Goal: Task Accomplishment & Management: Manage account settings

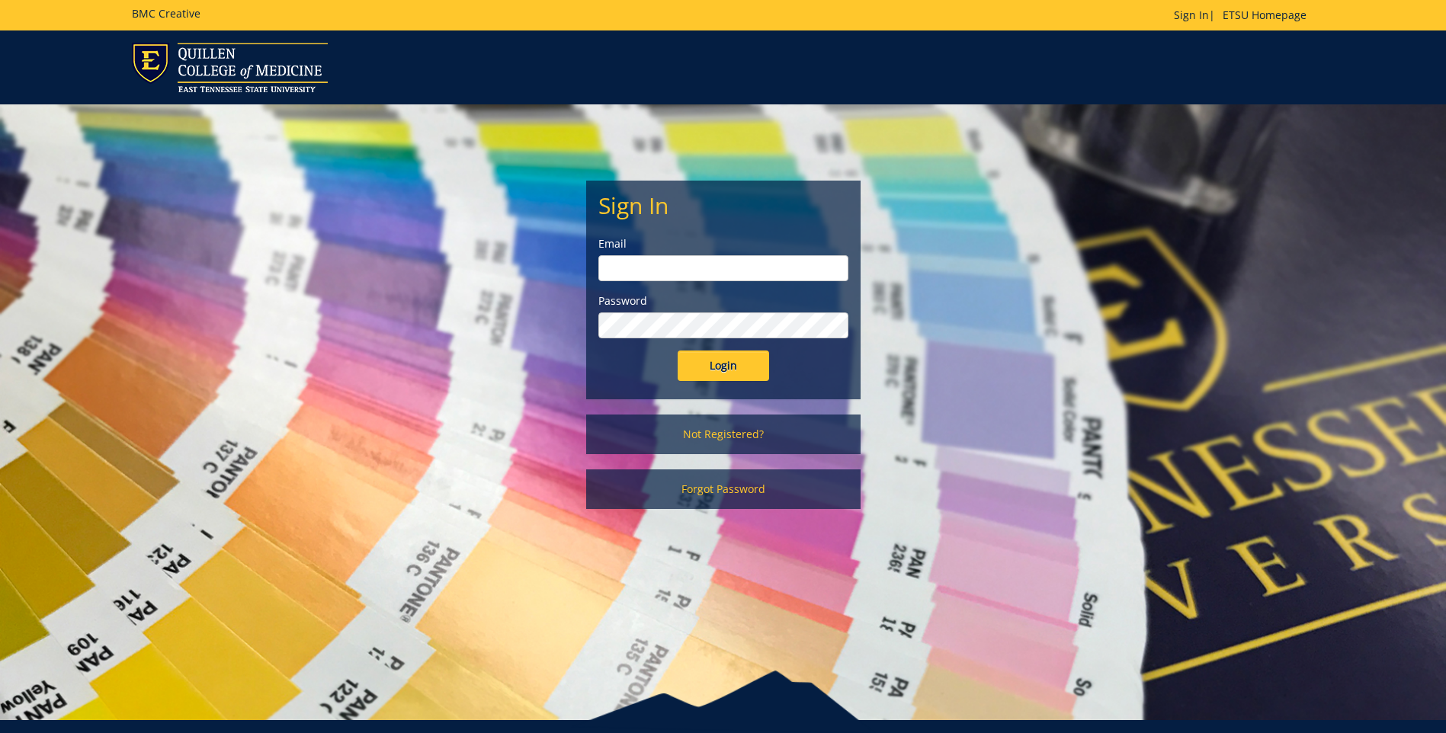
type input "[EMAIL_ADDRESS][DOMAIN_NAME]"
click at [690, 371] on input "Login" at bounding box center [723, 366] width 91 height 30
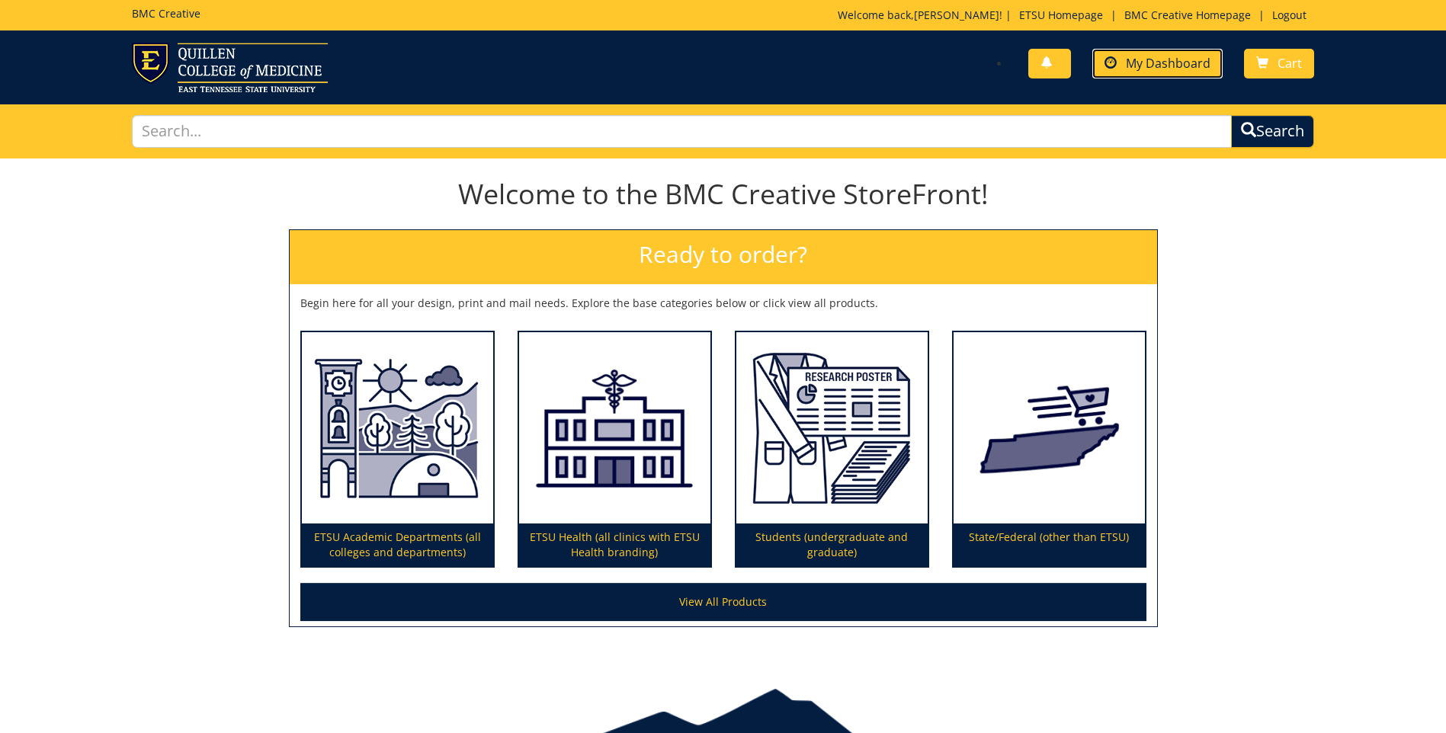
click at [1155, 60] on span "My Dashboard" at bounding box center [1168, 63] width 85 height 17
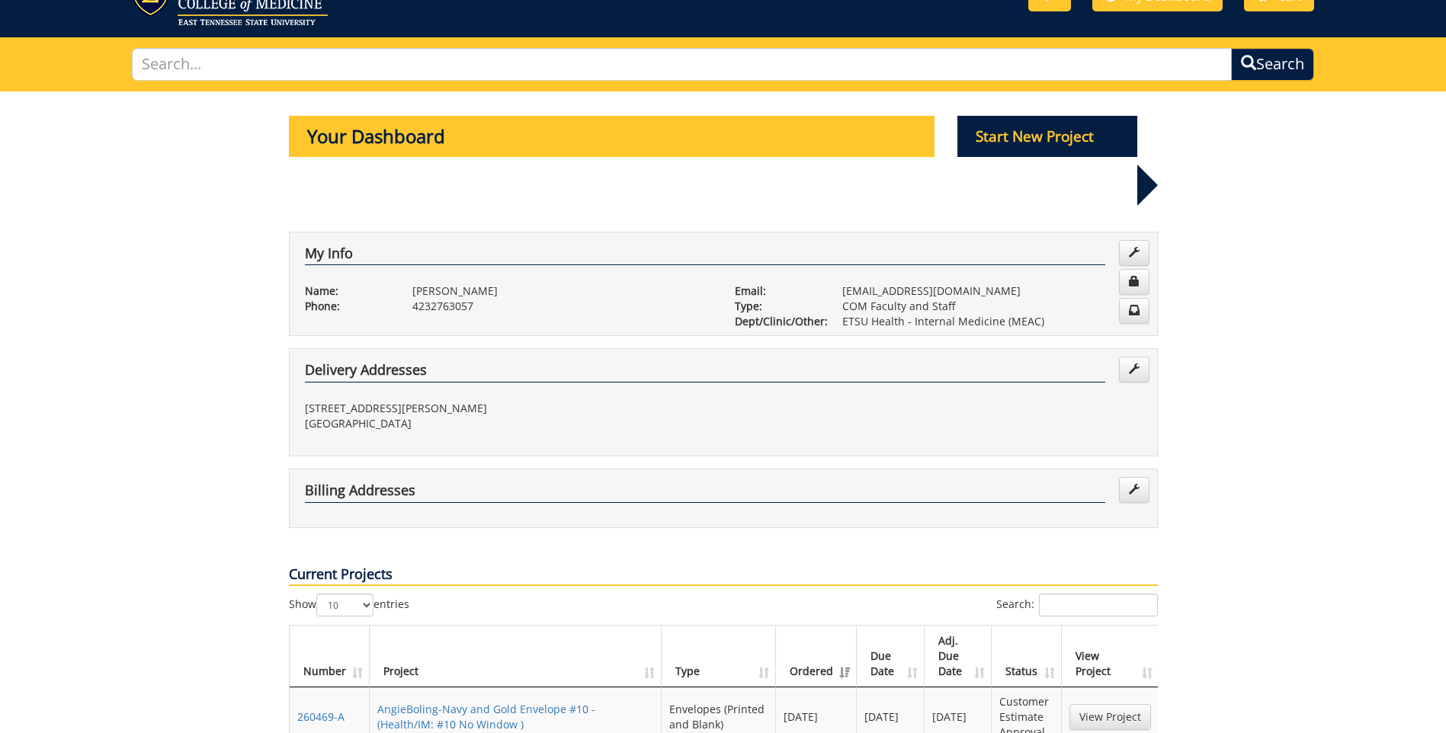
scroll to position [152, 0]
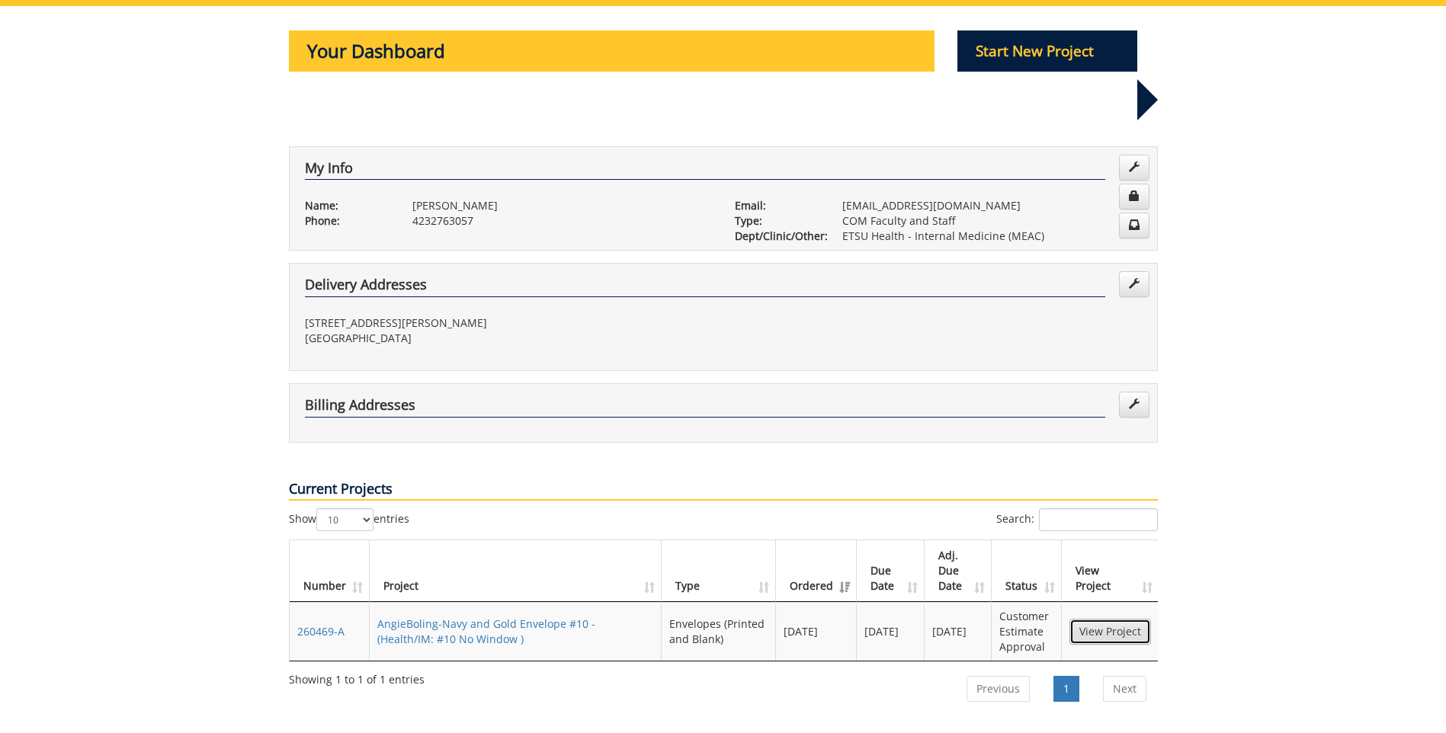
click at [1099, 619] on link "View Project" at bounding box center [1110, 632] width 82 height 26
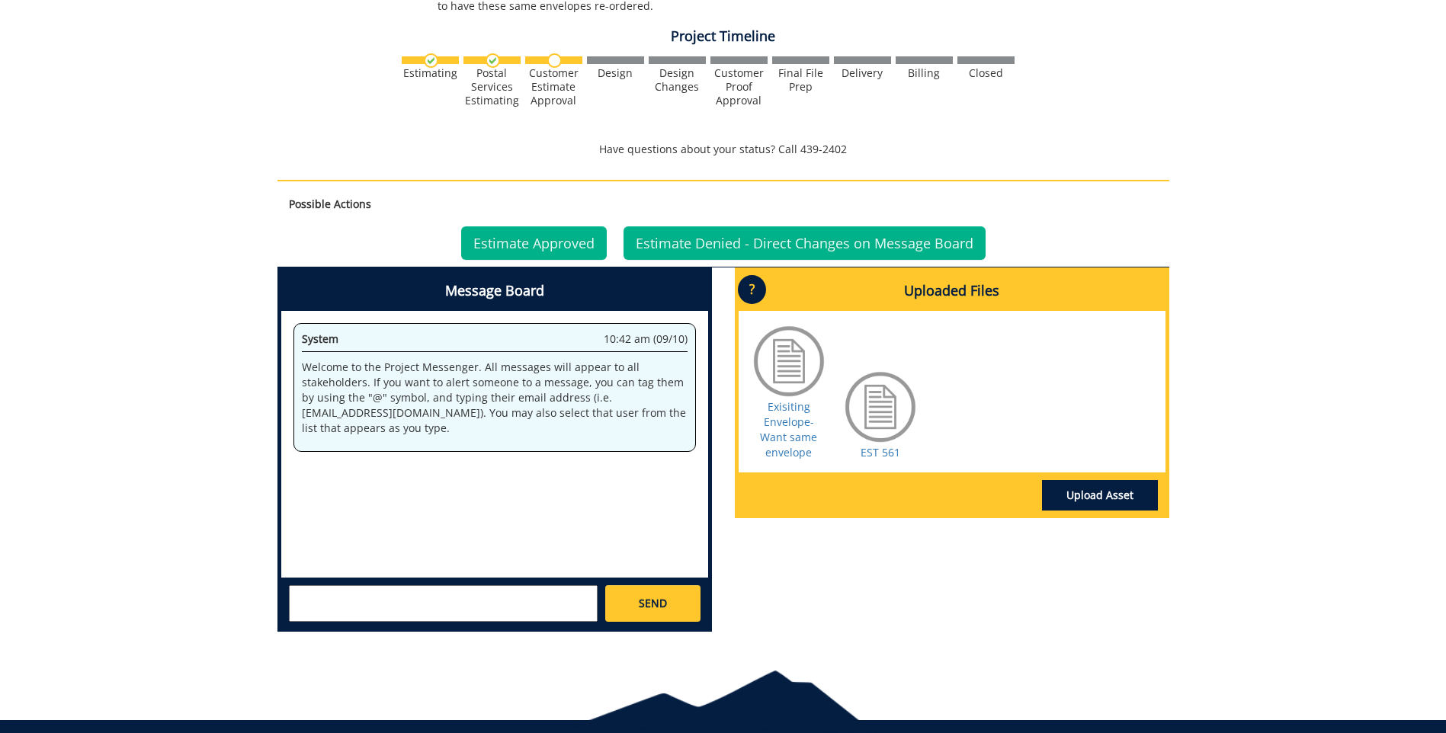
scroll to position [457, 0]
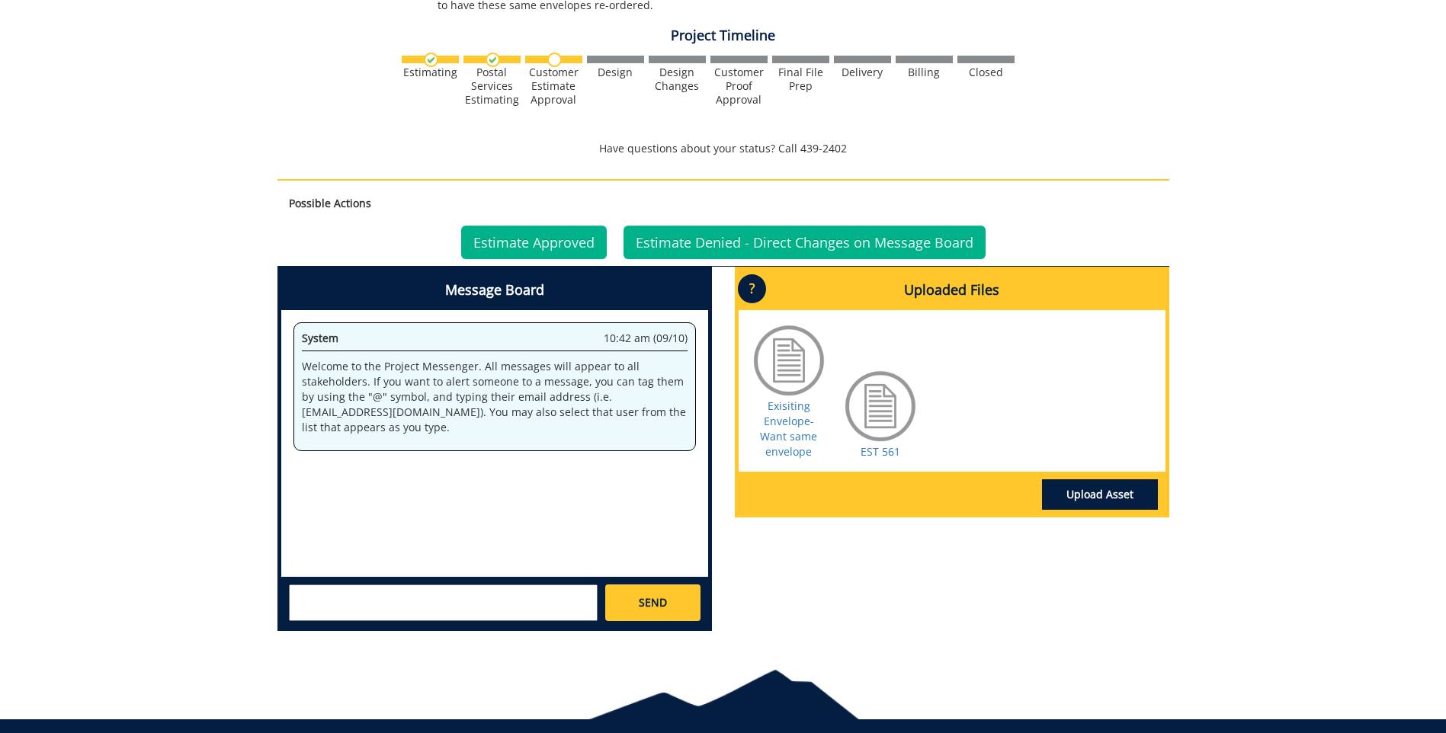
click at [792, 351] on div at bounding box center [789, 360] width 76 height 76
click at [865, 423] on div at bounding box center [880, 406] width 76 height 76
click at [1107, 498] on link "Upload Asset" at bounding box center [1100, 494] width 116 height 30
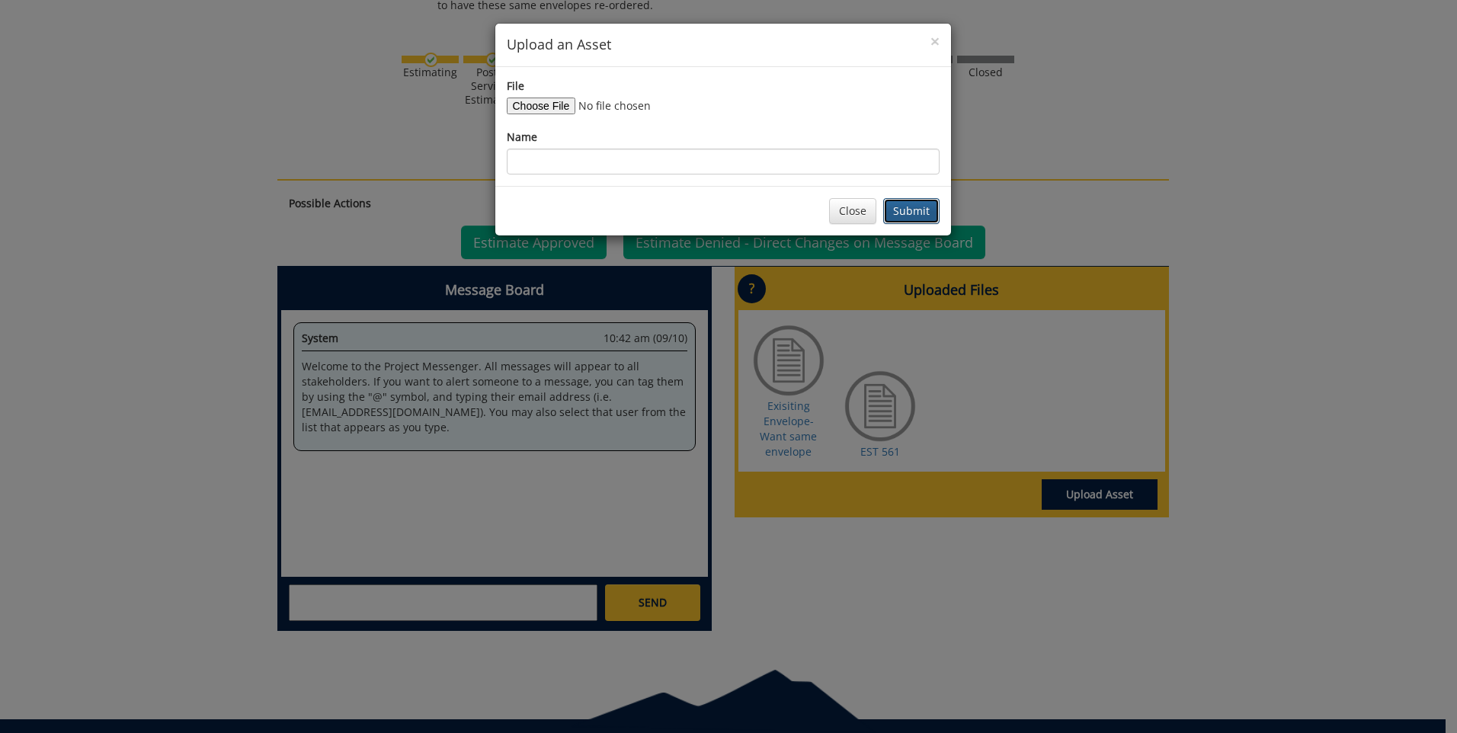
click at [900, 220] on button "Submit" at bounding box center [911, 211] width 56 height 26
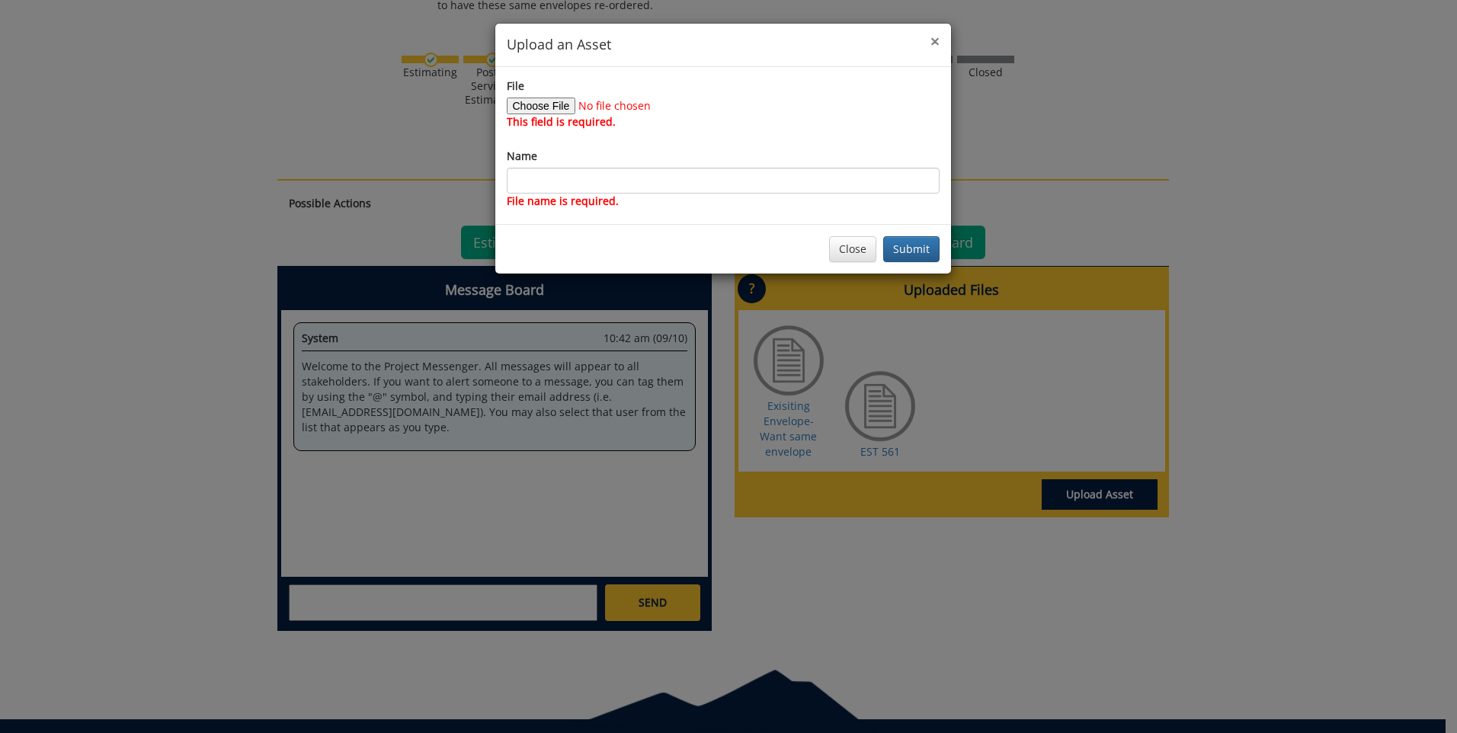
click at [931, 42] on span "×" at bounding box center [935, 40] width 9 height 21
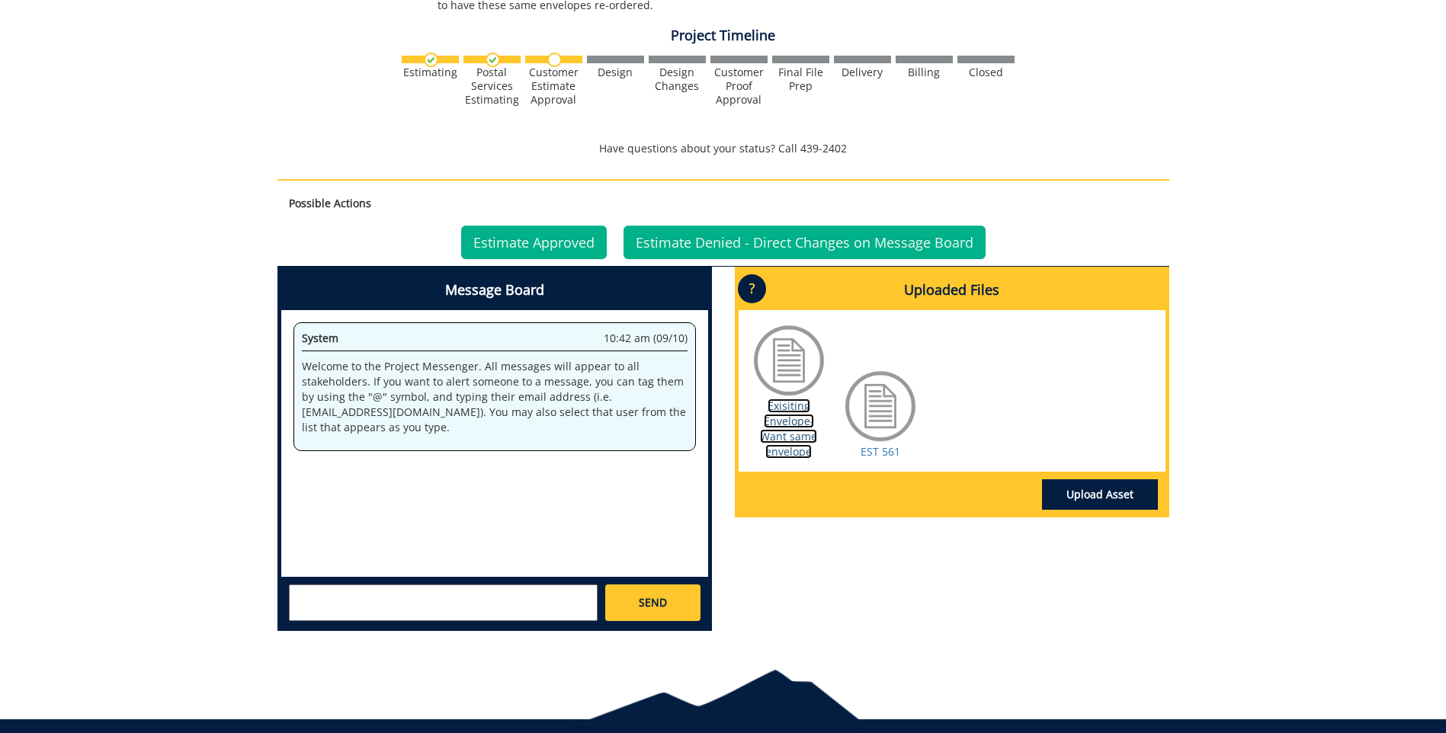
click at [787, 422] on link "Exisiting Envelope- Want same envelope" at bounding box center [788, 429] width 57 height 60
click at [542, 242] on link "Estimate Approved" at bounding box center [534, 243] width 146 height 34
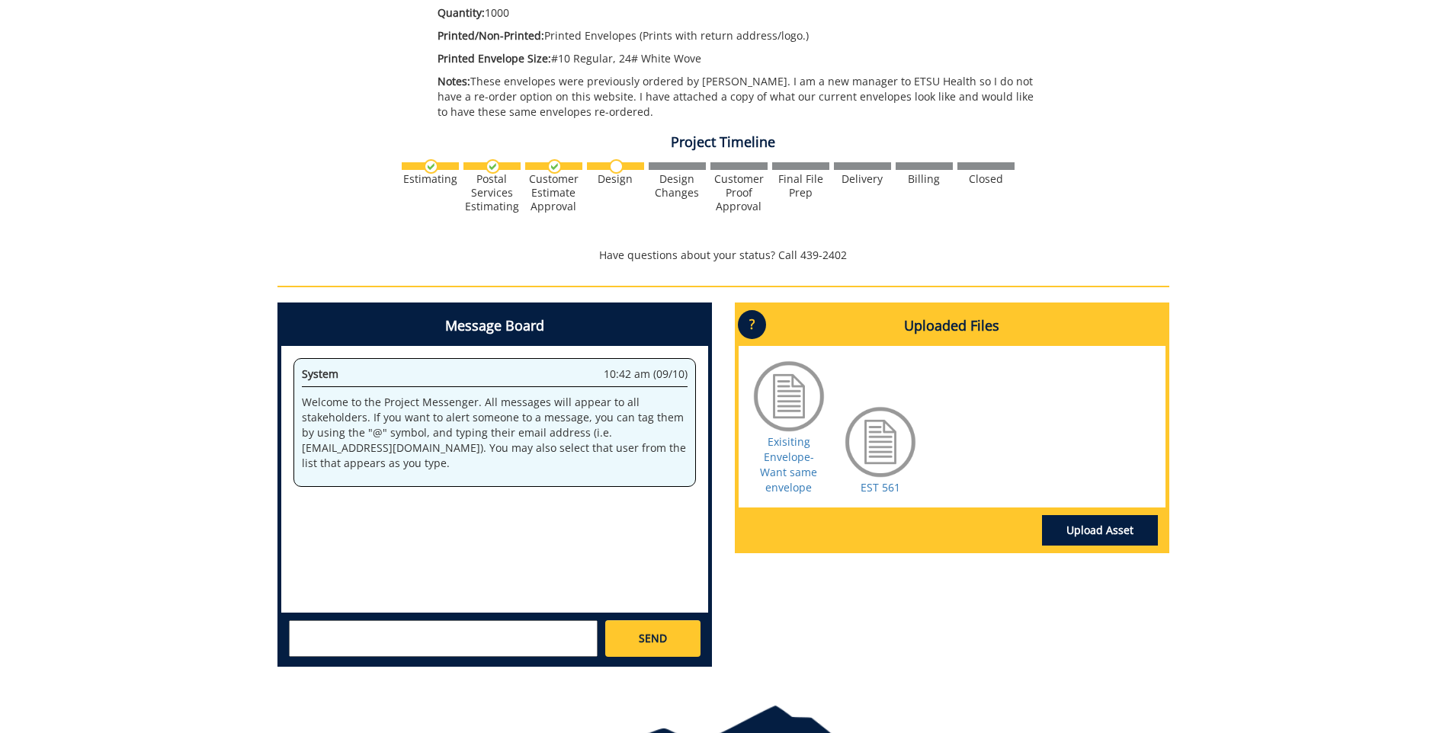
scroll to position [381, 0]
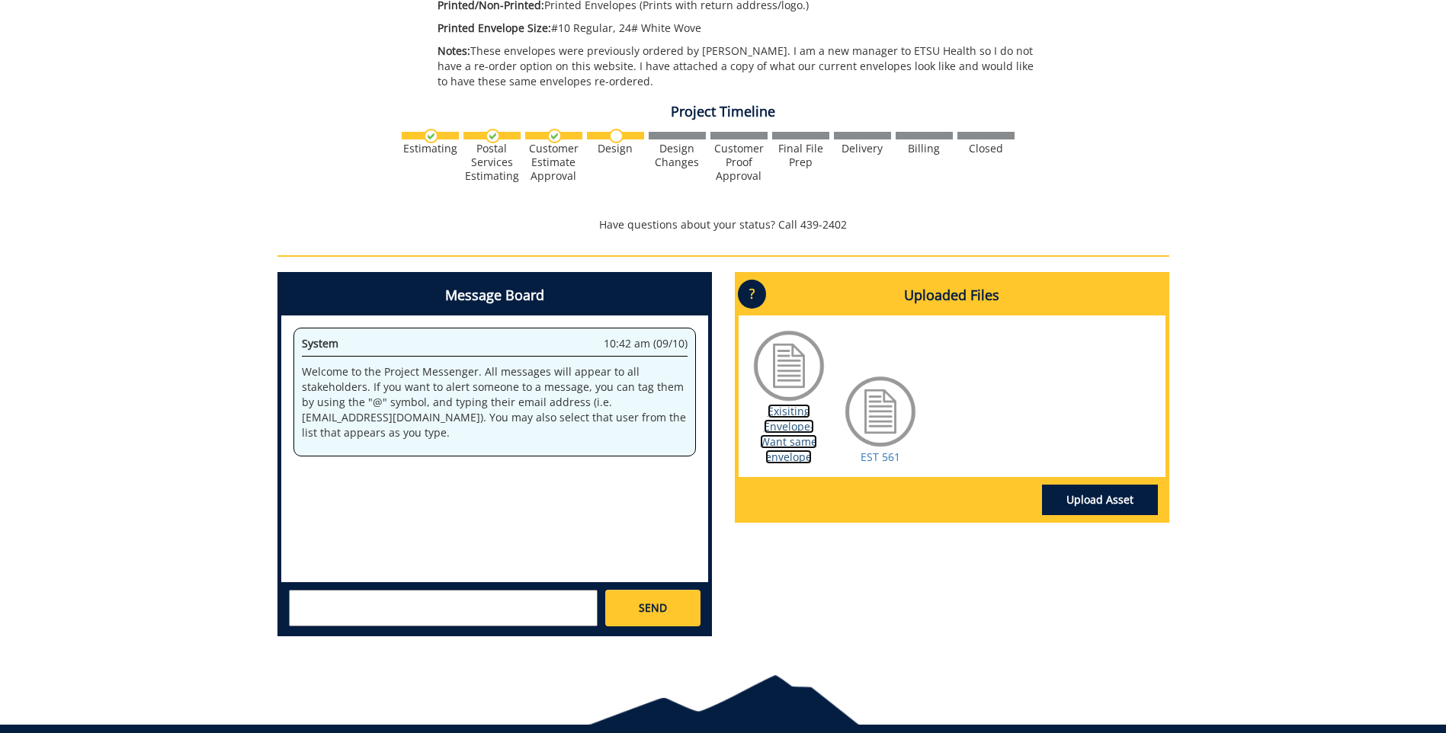
click at [799, 452] on link "Exisiting Envelope- Want same envelope" at bounding box center [788, 434] width 57 height 60
click at [883, 458] on link "EST 561" at bounding box center [880, 457] width 40 height 14
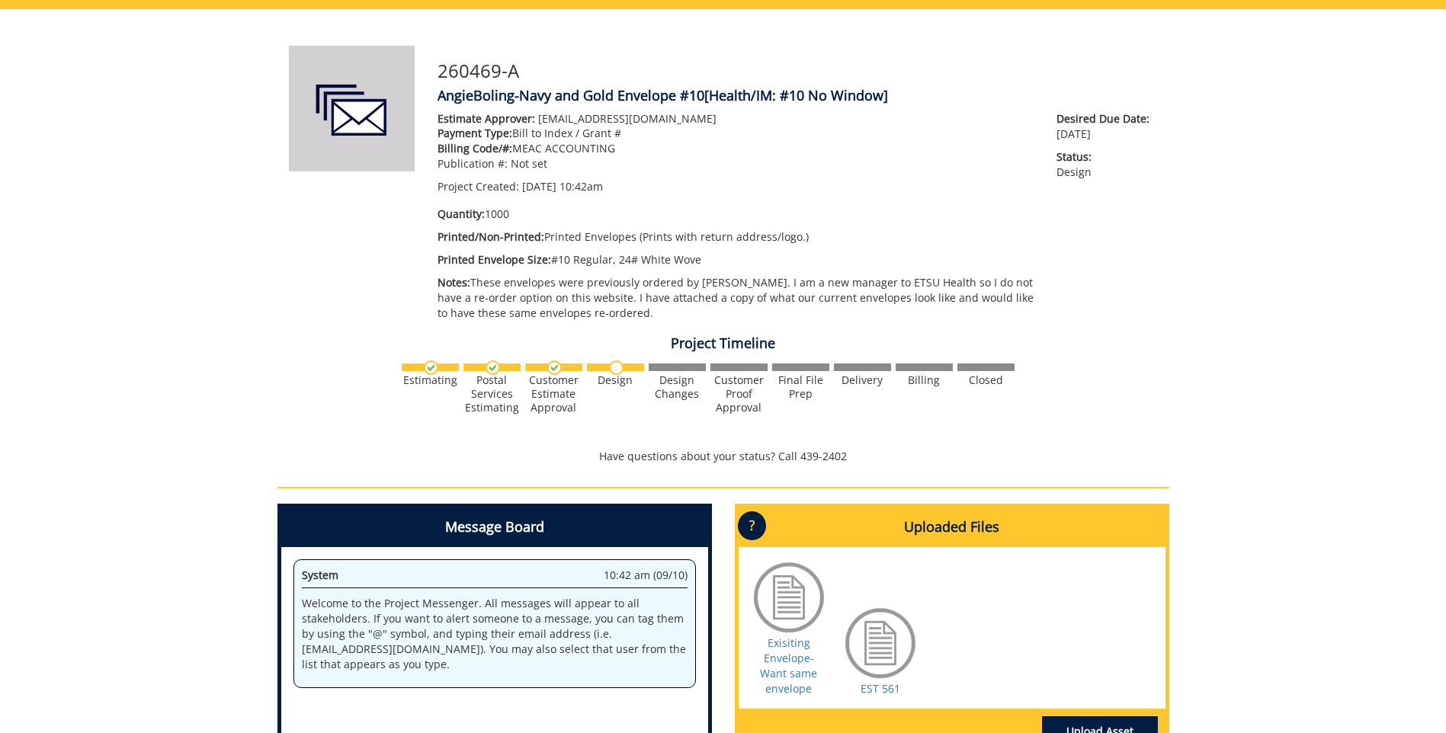
scroll to position [0, 0]
